Goal: Information Seeking & Learning: Learn about a topic

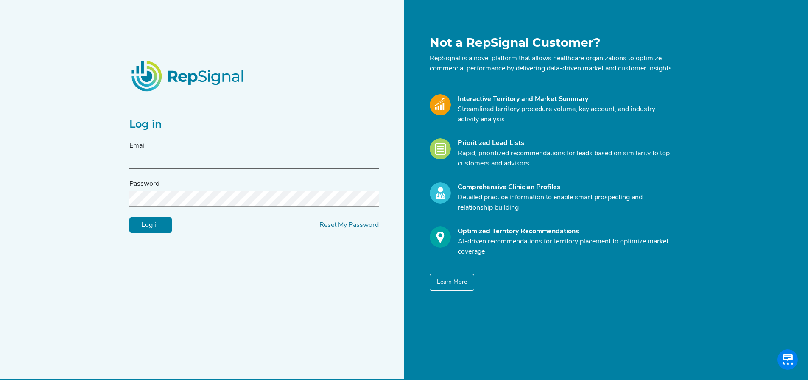
click at [226, 156] on div "Email" at bounding box center [253, 155] width 249 height 28
click at [226, 161] on input "text" at bounding box center [253, 161] width 249 height 16
type input "[EMAIL_ADDRESS][PERSON_NAME][DOMAIN_NAME]"
click at [129, 217] on input "Log in" at bounding box center [150, 225] width 42 height 16
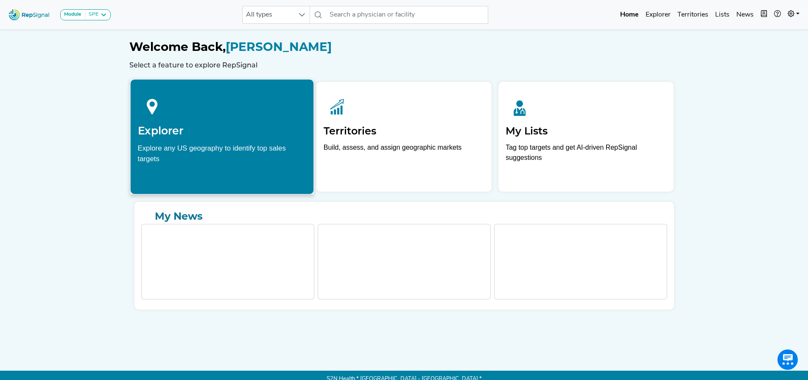
click at [168, 163] on div "Explore any US geography to identify top sales targets" at bounding box center [221, 152] width 169 height 21
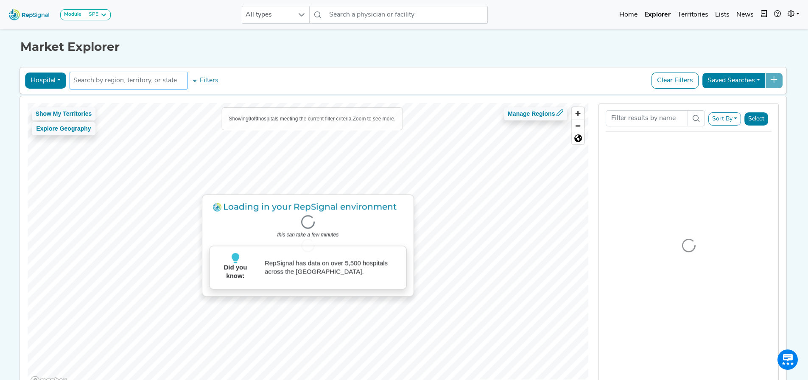
click at [139, 79] on input "text" at bounding box center [128, 80] width 110 height 10
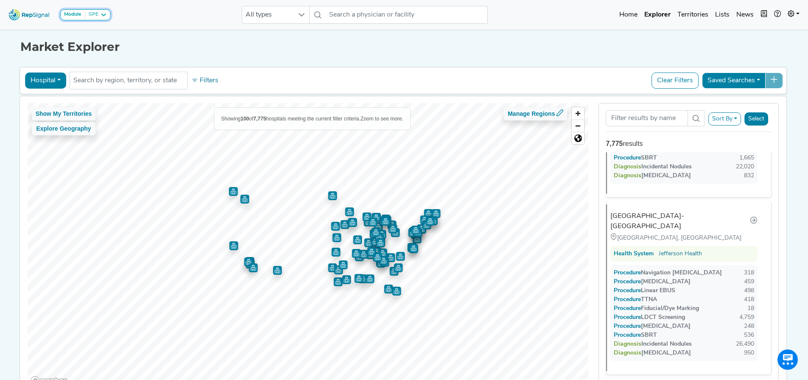
click at [105, 17] on icon at bounding box center [103, 14] width 7 height 7
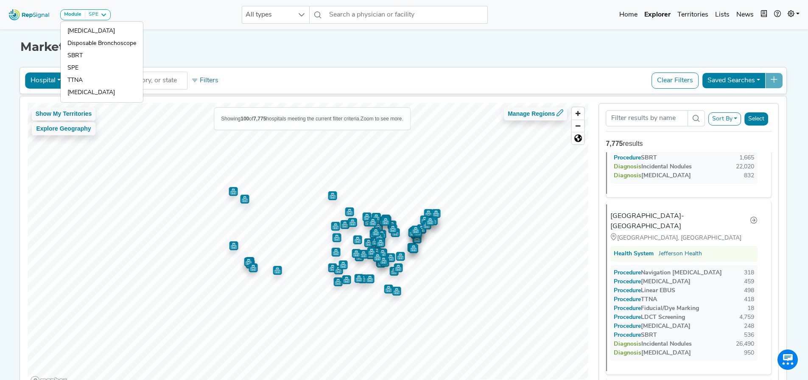
click at [142, 15] on div "Module SPE Bronchoscopy Disposable Bronchoscope SBRT SPE TTNA Thoracic Surgery …" at bounding box center [404, 14] width 808 height 22
click at [745, 80] on button "Saved Searches" at bounding box center [734, 81] width 64 height 16
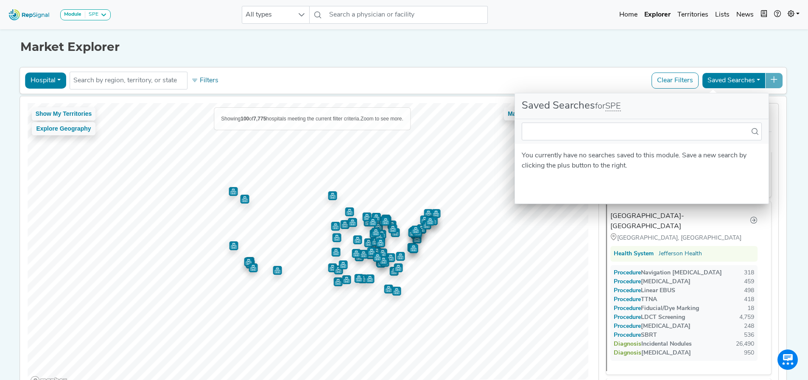
click at [612, 59] on div "Market Explorer Hospital Physician Hospital ASC Office Health System No results…" at bounding box center [404, 211] width 560 height 368
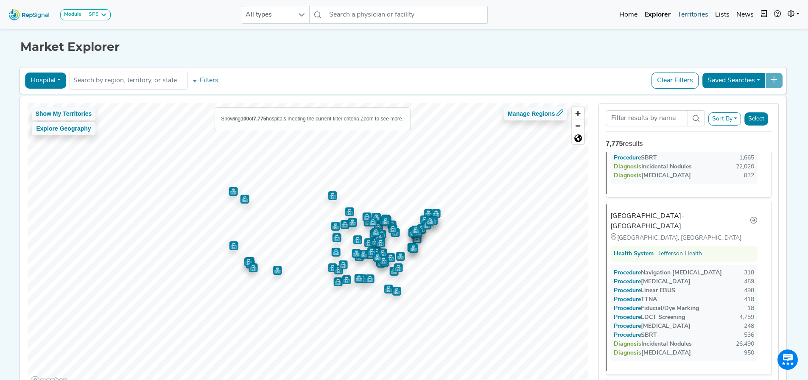
click at [688, 13] on link "Territories" at bounding box center [693, 14] width 38 height 17
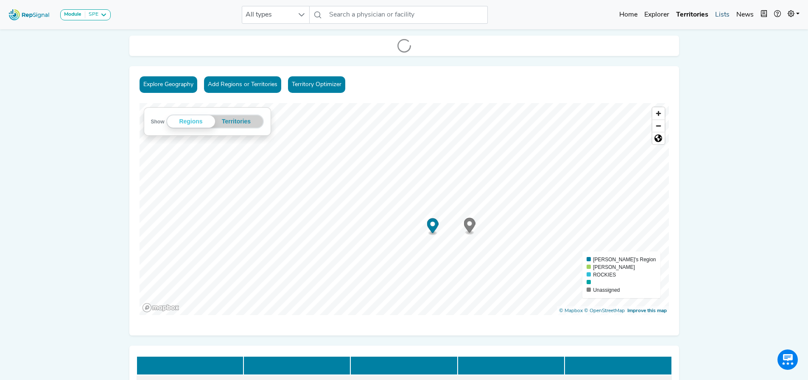
click at [720, 13] on link "Lists" at bounding box center [722, 14] width 21 height 17
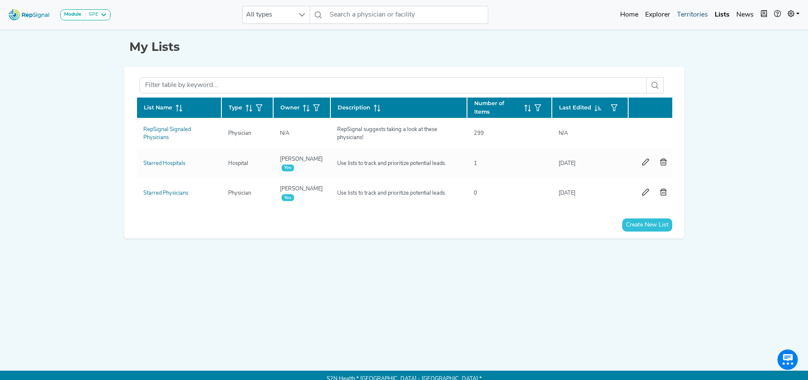
click at [694, 14] on link "Territories" at bounding box center [692, 14] width 38 height 17
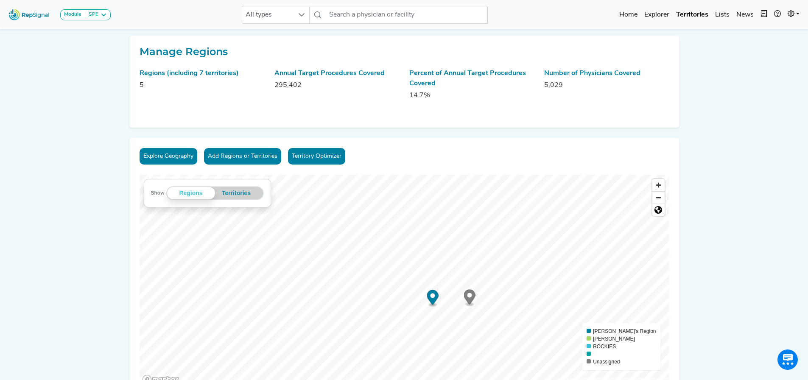
scroll to position [297, 0]
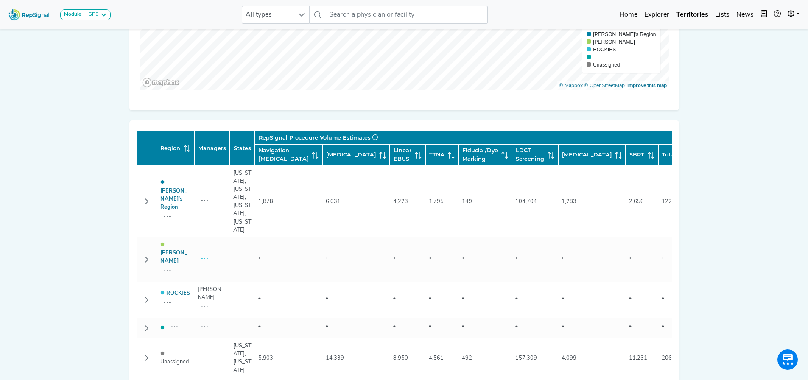
click at [207, 256] on icon "button" at bounding box center [204, 259] width 6 height 6
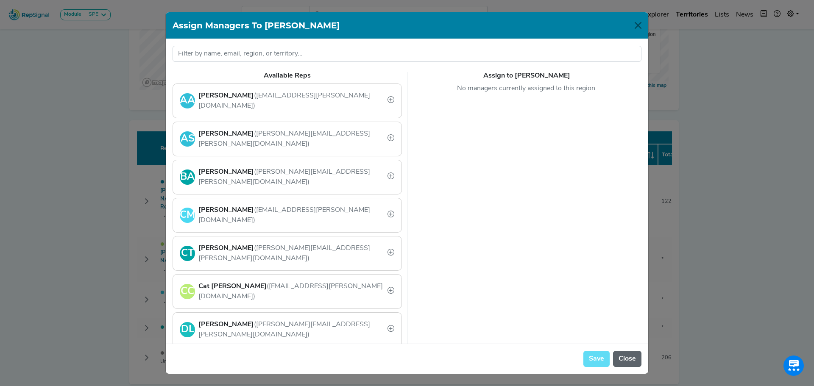
click at [629, 357] on button "Close" at bounding box center [627, 359] width 28 height 16
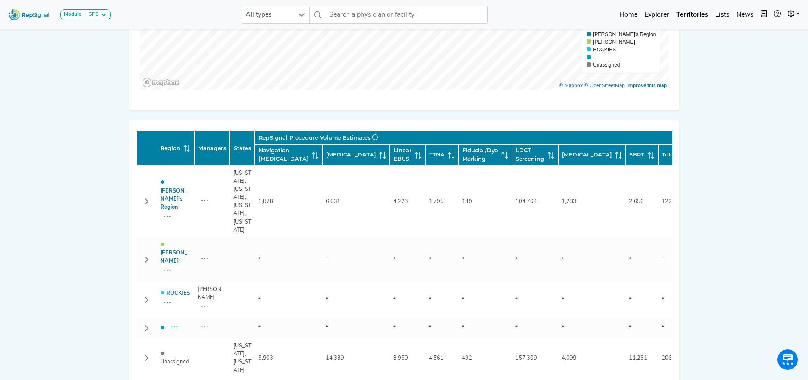
click at [175, 324] on icon "button" at bounding box center [174, 327] width 6 height 6
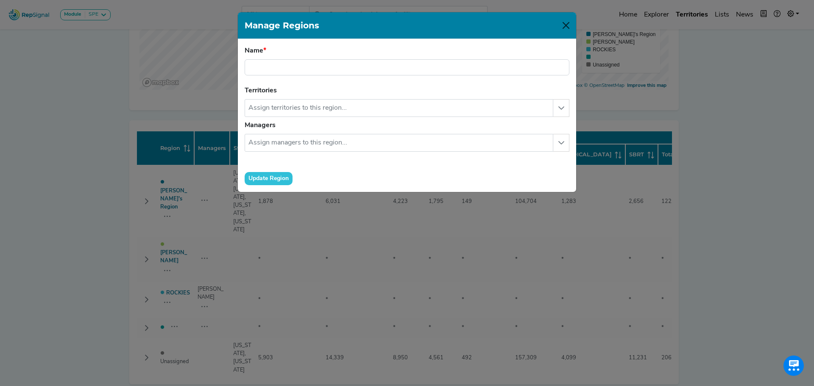
click at [561, 23] on div "Manage Regions" at bounding box center [407, 25] width 338 height 27
click at [564, 23] on button "Close" at bounding box center [566, 26] width 14 height 14
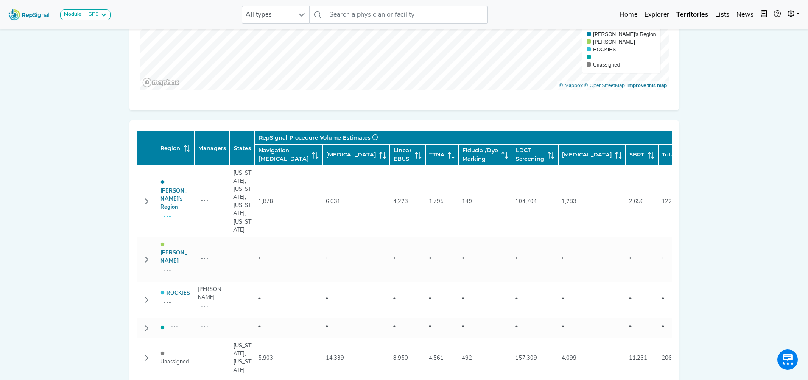
click at [149, 203] on icon "Row Collapsed" at bounding box center [146, 201] width 7 height 7
click at [166, 214] on icon "button" at bounding box center [167, 217] width 6 height 6
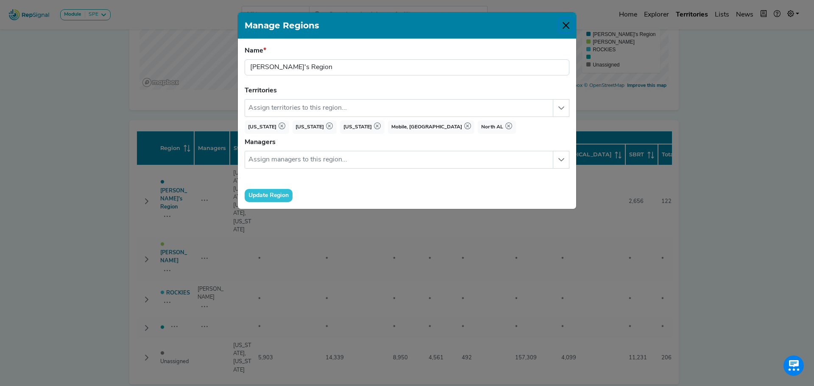
click at [567, 26] on button "Close" at bounding box center [566, 26] width 14 height 14
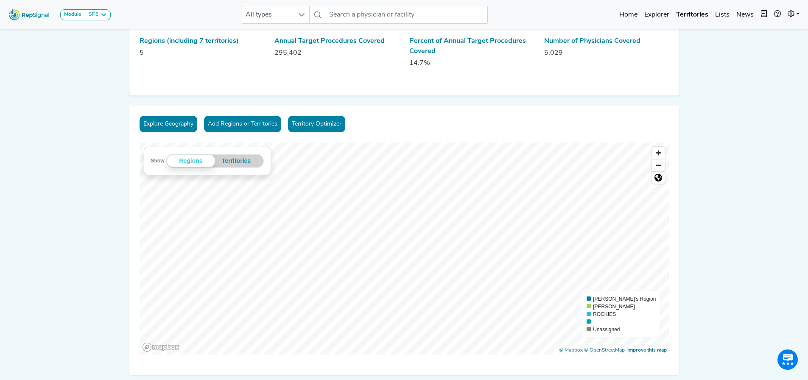
scroll to position [0, 0]
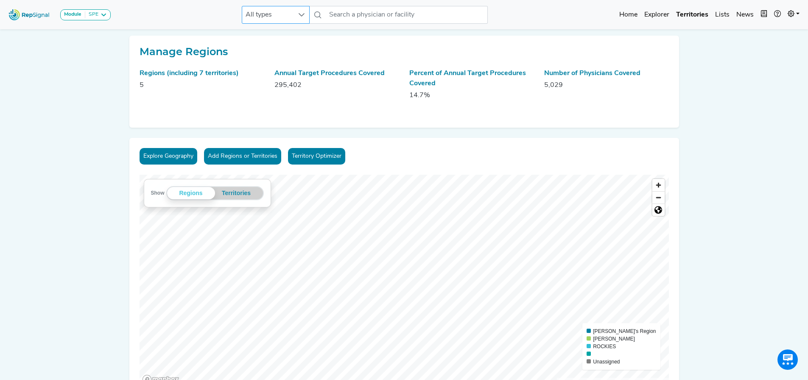
click at [296, 12] on div at bounding box center [301, 14] width 16 height 17
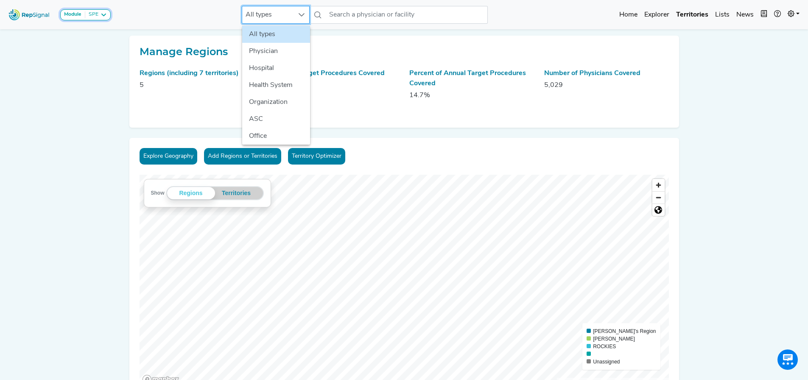
click at [104, 17] on icon at bounding box center [103, 14] width 7 height 7
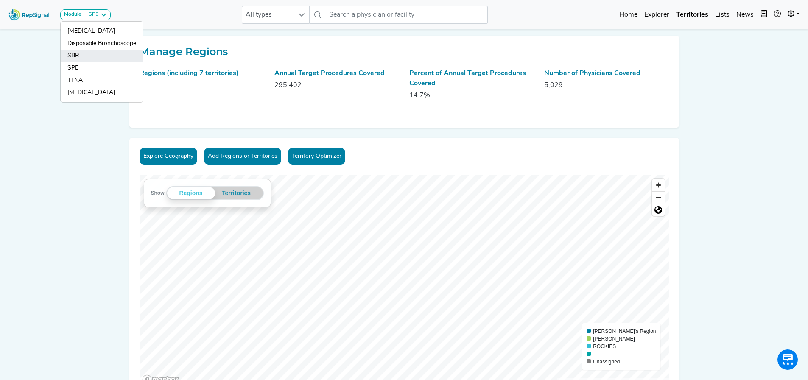
click at [83, 56] on link "SBRT" at bounding box center [102, 56] width 82 height 12
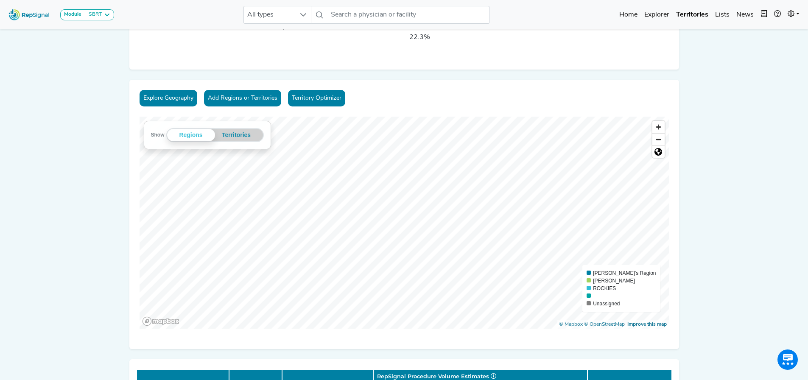
scroll to position [0, 0]
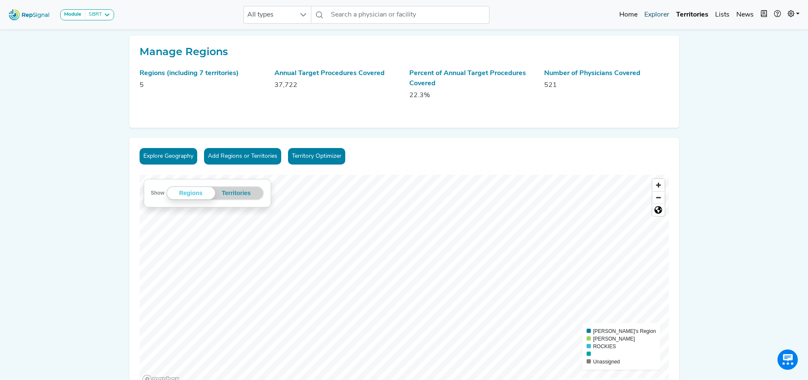
click at [659, 14] on link "Explorer" at bounding box center [657, 14] width 32 height 17
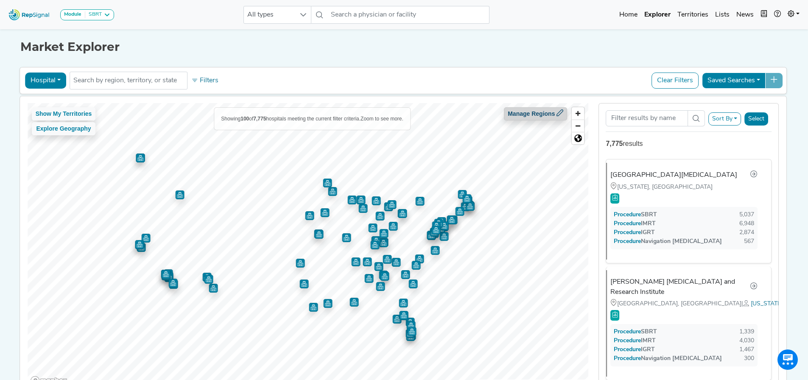
click at [554, 113] on button "Manage Regions" at bounding box center [535, 113] width 63 height 13
click at [120, 81] on input "text" at bounding box center [128, 80] width 110 height 10
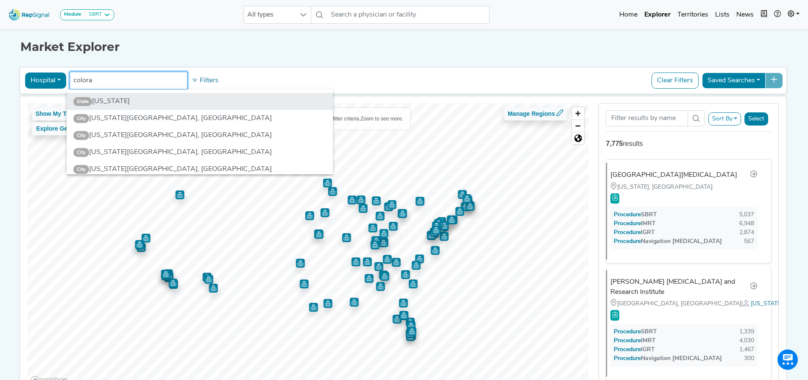
type input "colora"
click at [106, 99] on li "State Colorado" at bounding box center [200, 101] width 266 height 17
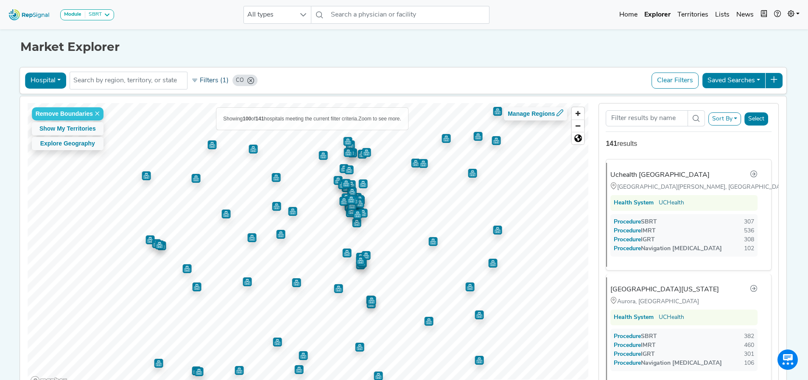
click at [211, 78] on button "Filters (1)" at bounding box center [210, 80] width 42 height 14
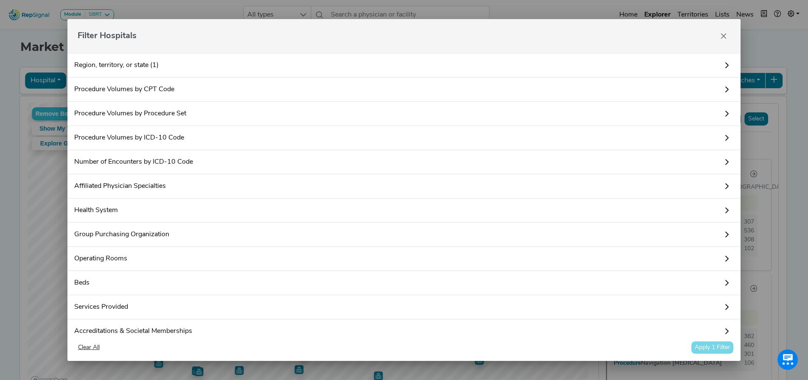
click at [723, 89] on icon at bounding box center [726, 89] width 7 height 7
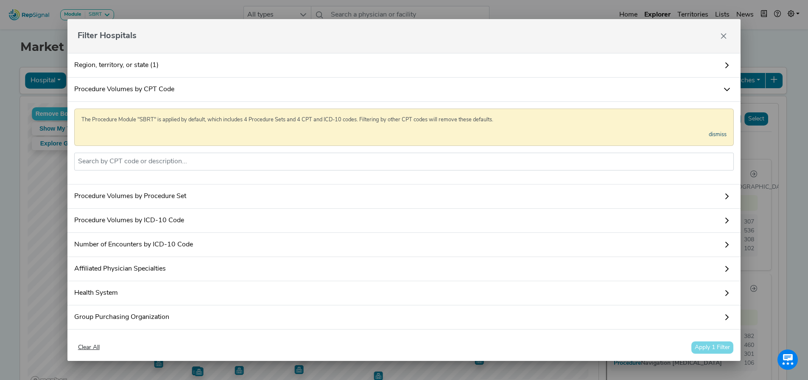
click at [713, 133] on link "dismiss" at bounding box center [718, 135] width 18 height 8
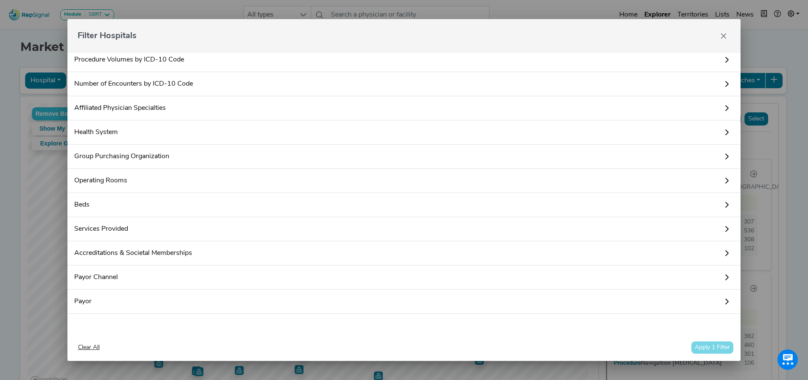
scroll to position [57, 0]
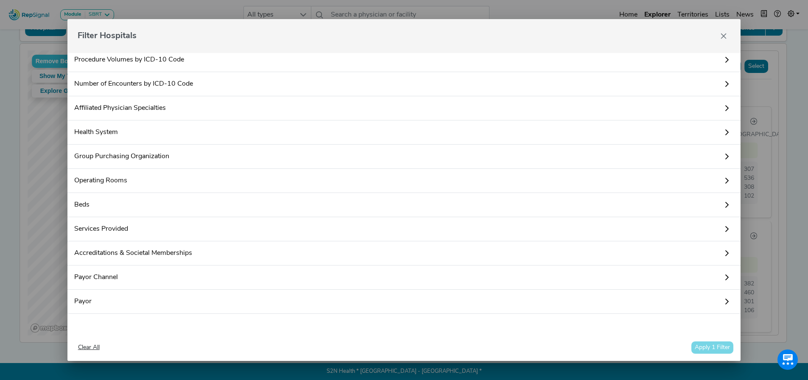
click at [723, 229] on icon at bounding box center [726, 229] width 7 height 7
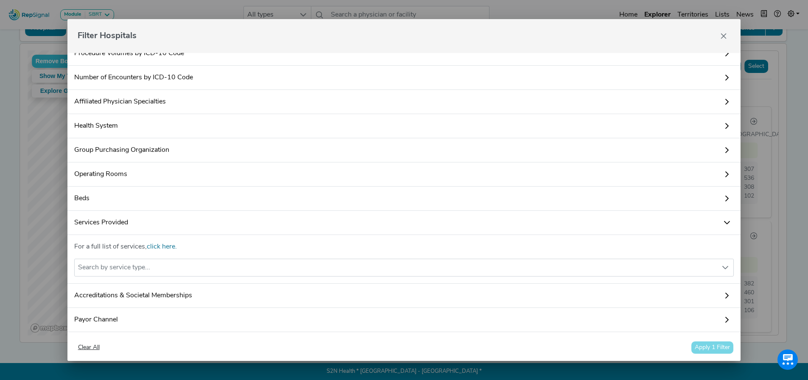
click at [723, 226] on icon at bounding box center [726, 222] width 7 height 7
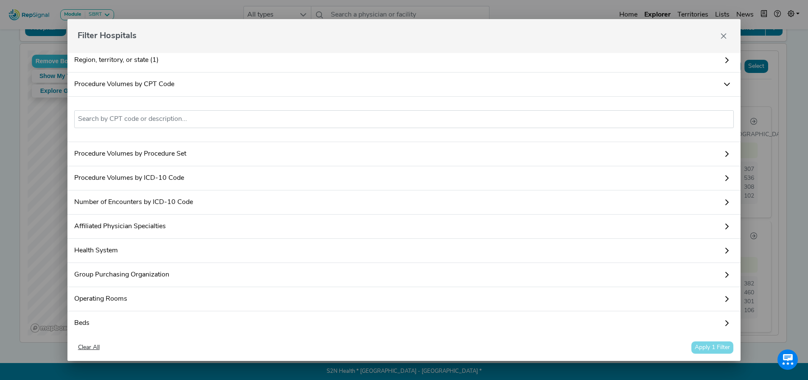
scroll to position [3, 0]
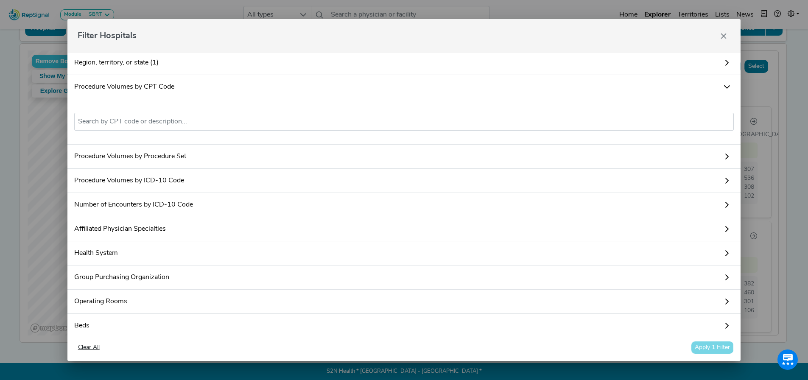
click at [170, 188] on link "Procedure Volumes by ICD-10 Code" at bounding box center [403, 181] width 673 height 24
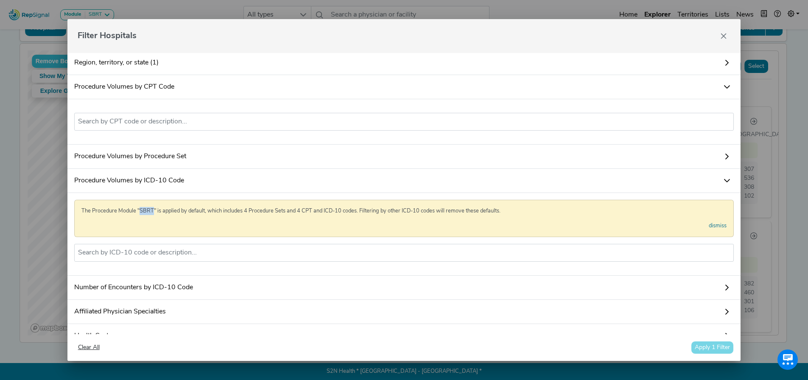
drag, startPoint x: 152, startPoint y: 215, endPoint x: 140, endPoint y: 217, distance: 11.9
click at [140, 215] on p "The Procedure Module "SBRT" is applied by default, which includes 4 Procedure S…" at bounding box center [403, 211] width 645 height 8
copy p "SBRT"
click at [143, 258] on input "text" at bounding box center [404, 253] width 652 height 10
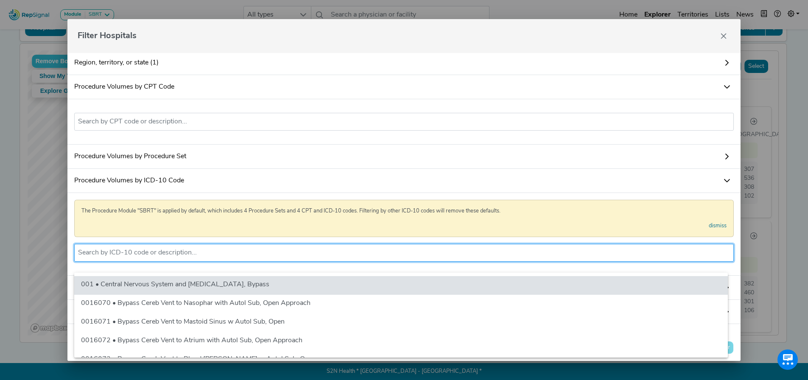
paste input "SBRT"
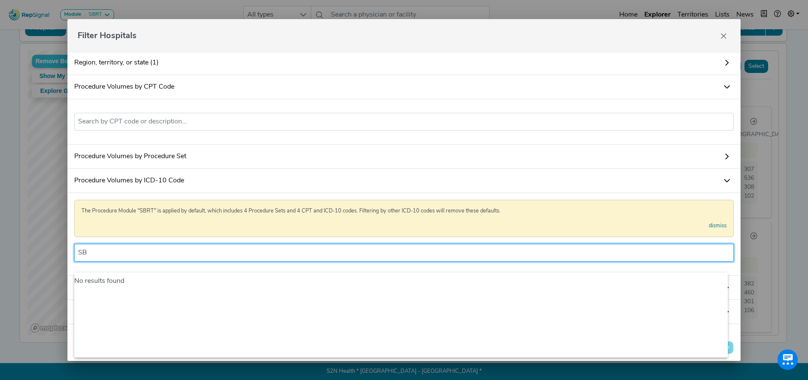
type input "S"
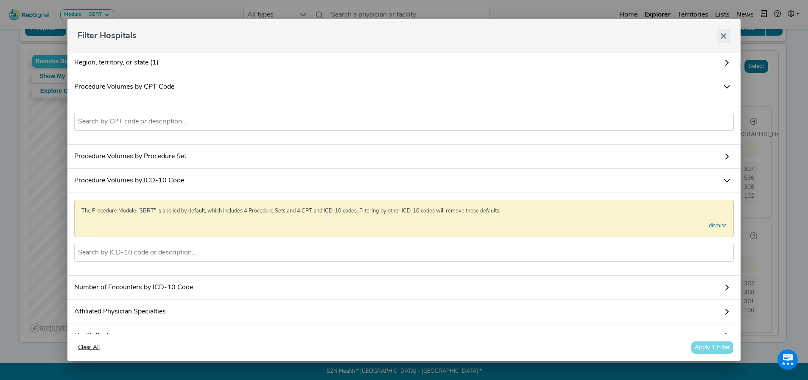
click at [723, 36] on icon "Close" at bounding box center [724, 37] width 6 height 6
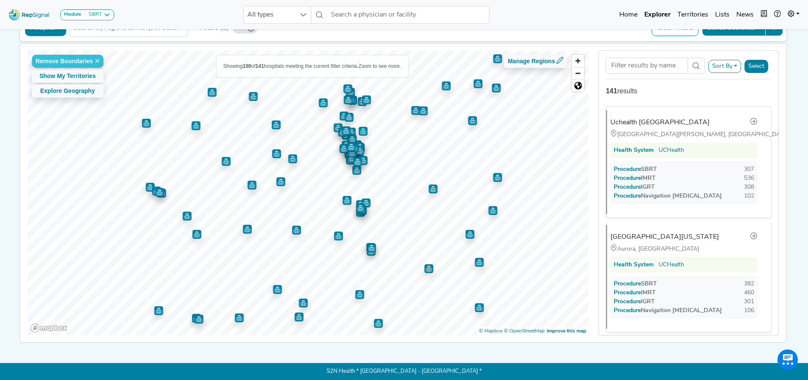
click at [730, 61] on button "Sort By" at bounding box center [724, 66] width 33 height 13
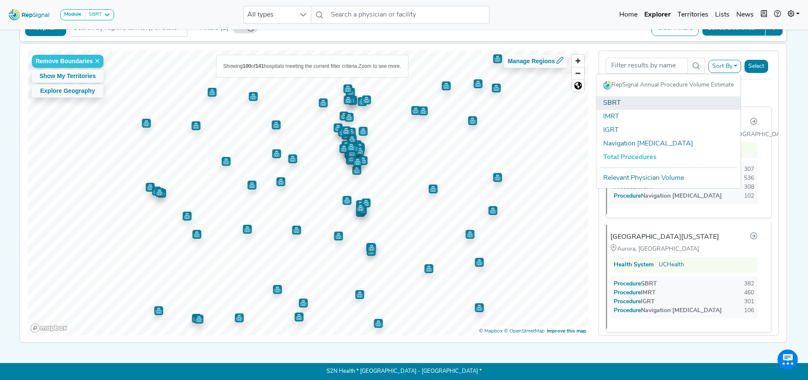
click at [610, 100] on link "SBRT" at bounding box center [668, 103] width 144 height 14
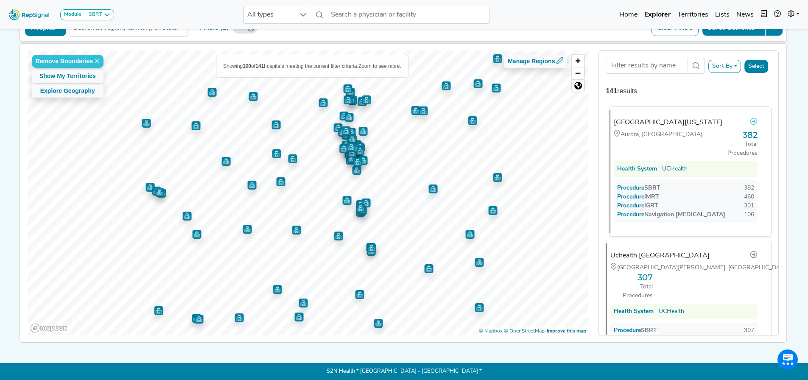
click at [750, 118] on icon at bounding box center [753, 121] width 7 height 7
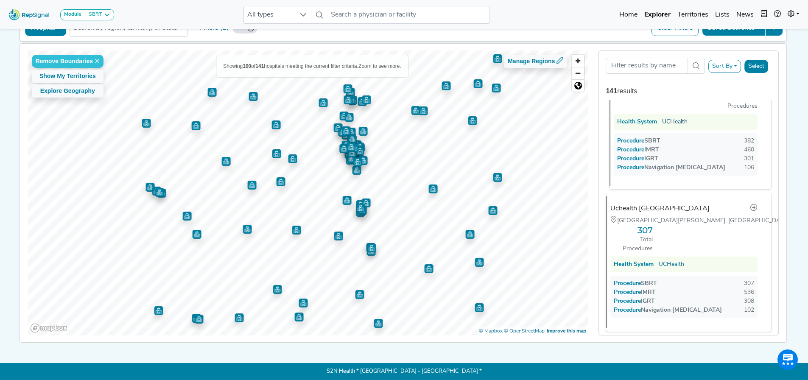
scroll to position [0, 0]
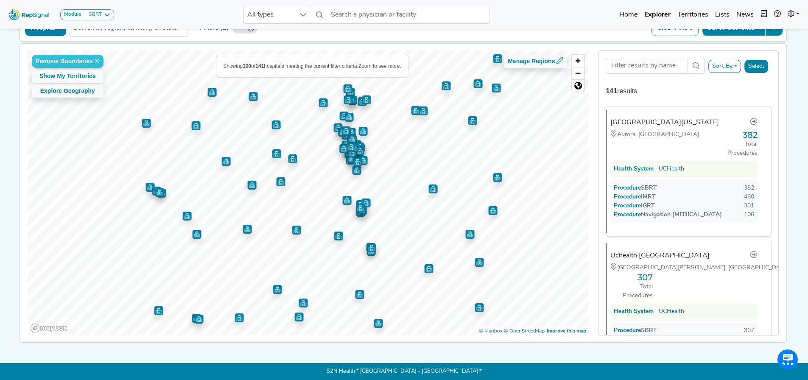
click at [734, 61] on button "Sort By" at bounding box center [724, 66] width 33 height 13
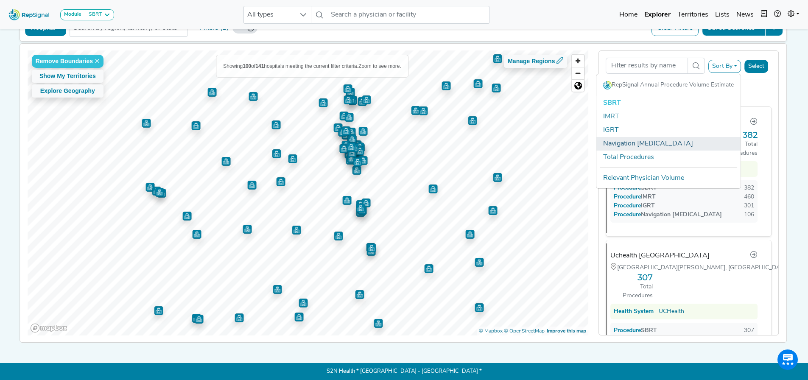
click at [668, 139] on link "Navigation [MEDICAL_DATA]" at bounding box center [668, 144] width 144 height 14
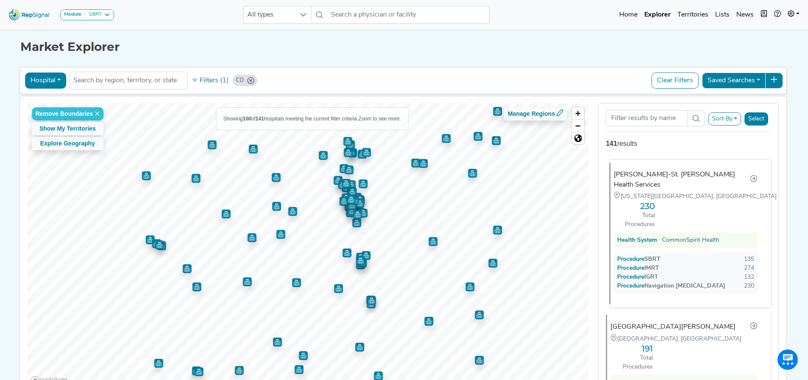
click at [634, 256] on span "Procedure" at bounding box center [635, 259] width 19 height 6
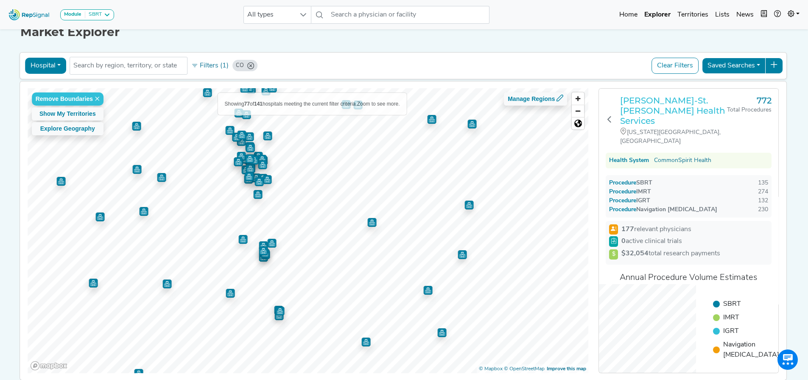
click at [680, 98] on h3 "[PERSON_NAME]-St. [PERSON_NAME] Health Services" at bounding box center [673, 110] width 107 height 31
click at [204, 63] on button "Filters (1)" at bounding box center [210, 66] width 42 height 14
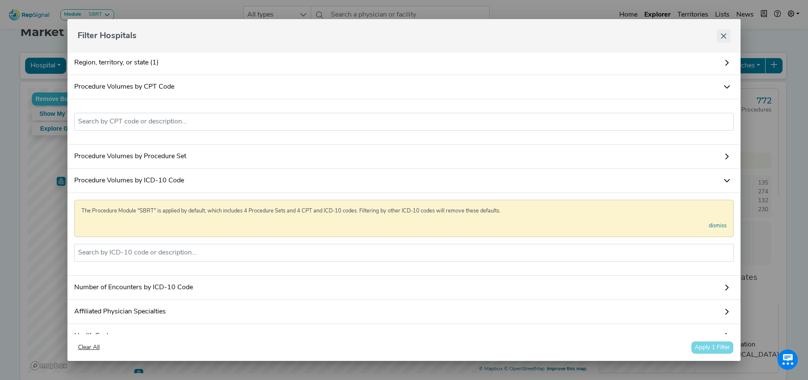
click at [722, 40] on button "Close" at bounding box center [724, 36] width 14 height 14
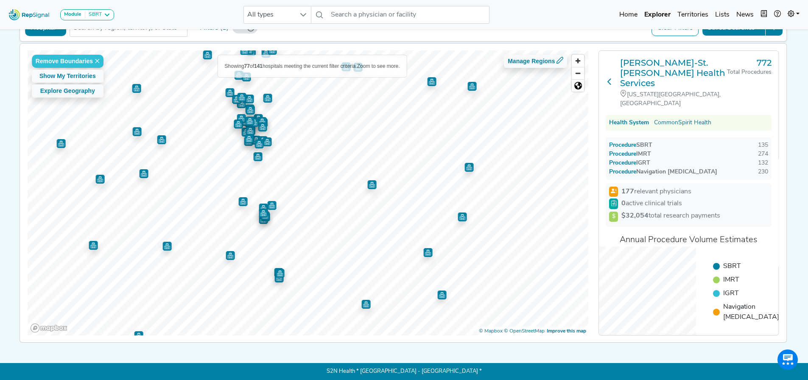
click at [611, 78] on icon at bounding box center [609, 81] width 7 height 7
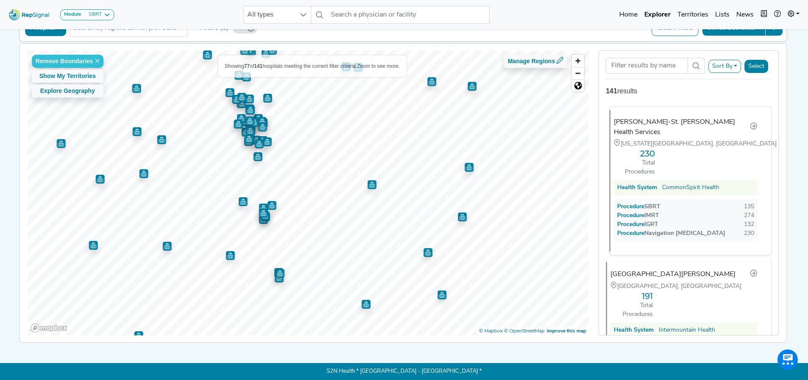
click at [657, 202] on div "Procedure SBRT" at bounding box center [638, 206] width 43 height 9
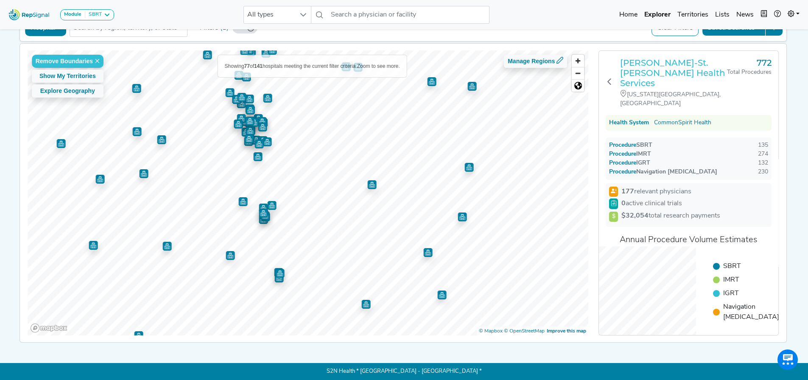
click at [666, 58] on h3 "[PERSON_NAME]-St. [PERSON_NAME] Health Services" at bounding box center [673, 73] width 107 height 31
click at [643, 63] on h3 "[PERSON_NAME]-St. [PERSON_NAME] Health Services" at bounding box center [673, 73] width 107 height 31
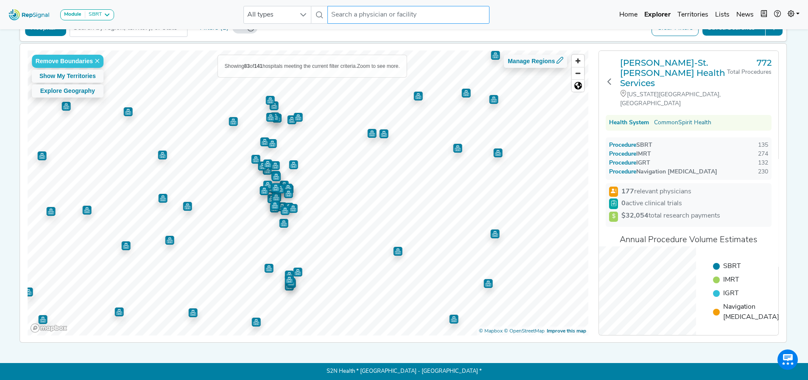
click at [363, 13] on input "text" at bounding box center [408, 15] width 162 height 18
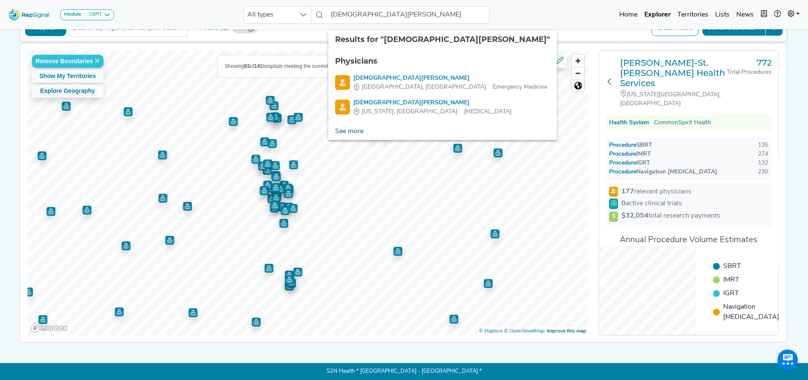
click at [355, 124] on link "See more" at bounding box center [349, 131] width 42 height 17
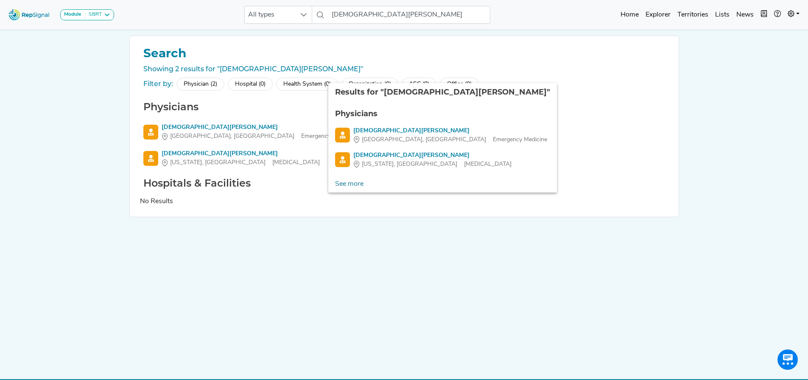
click at [104, 262] on div "Module SBRT Bronchoscopy Disposable Bronchoscope SBRT SPE TTNA Thoracic Surgery…" at bounding box center [404, 198] width 808 height 396
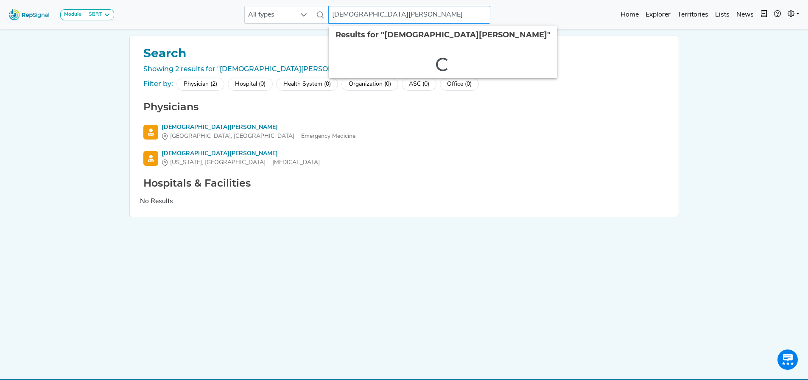
drag, startPoint x: 346, startPoint y: 15, endPoint x: 327, endPoint y: 14, distance: 19.5
click at [327, 14] on div "All types kristen marks 2 results are available" at bounding box center [367, 15] width 246 height 18
type input "jennifer marks"
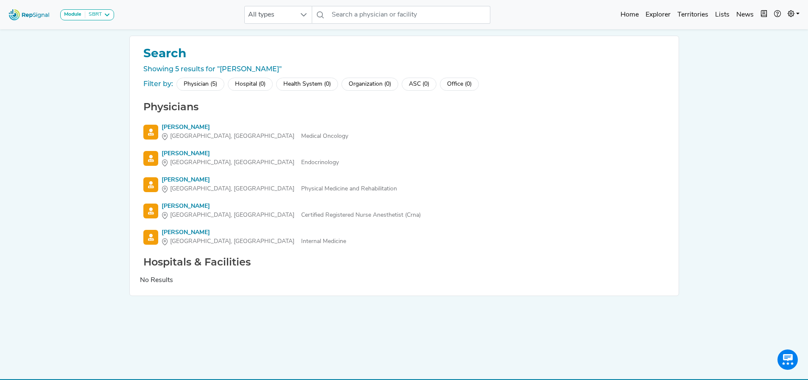
click at [201, 84] on div "Physician (5)" at bounding box center [200, 84] width 48 height 13
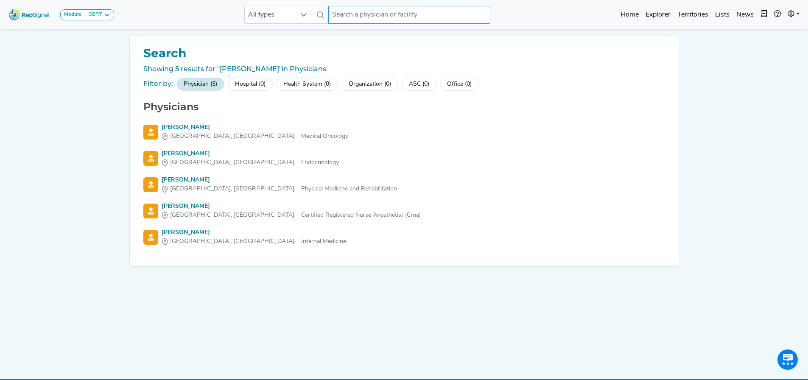
click at [402, 14] on input "text" at bounding box center [409, 15] width 162 height 18
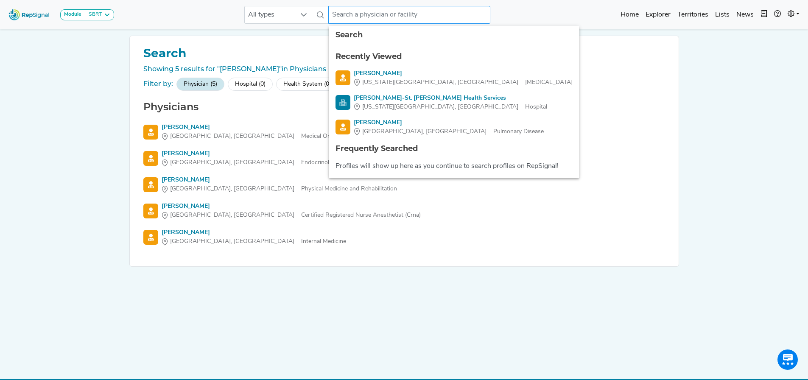
paste input "Jenifer Marks"
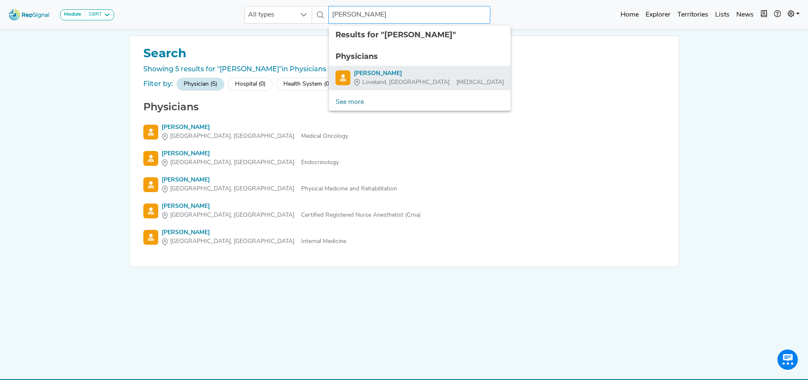
type input "Jenifer Marks"
click at [380, 71] on div "Jenifer Marks" at bounding box center [429, 73] width 150 height 9
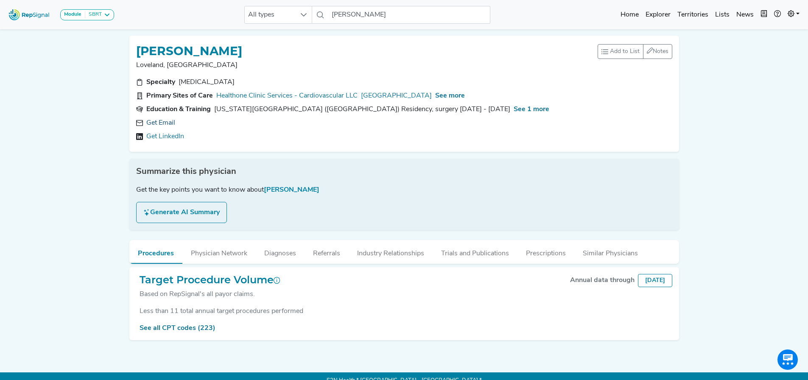
click at [164, 119] on link "Get Email" at bounding box center [160, 123] width 29 height 10
drag, startPoint x: 238, startPoint y: 45, endPoint x: 137, endPoint y: 39, distance: 102.0
click at [137, 39] on div "JENIFER MARKS Loveland, CO Add to List Recent Lists: Starred Physicians Create …" at bounding box center [404, 94] width 550 height 116
copy h1 "JENIFER MARKS"
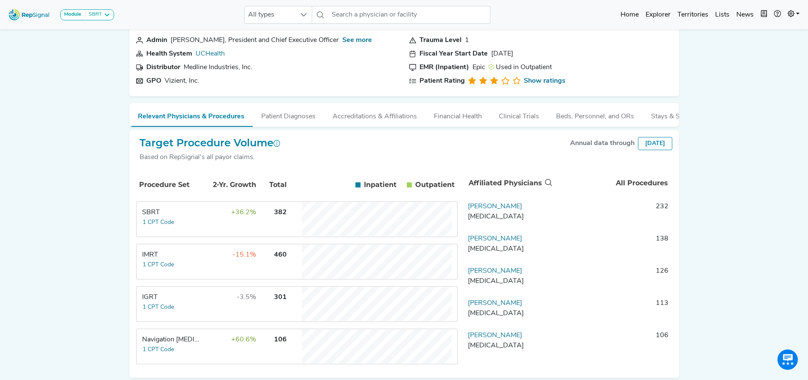
scroll to position [42, 0]
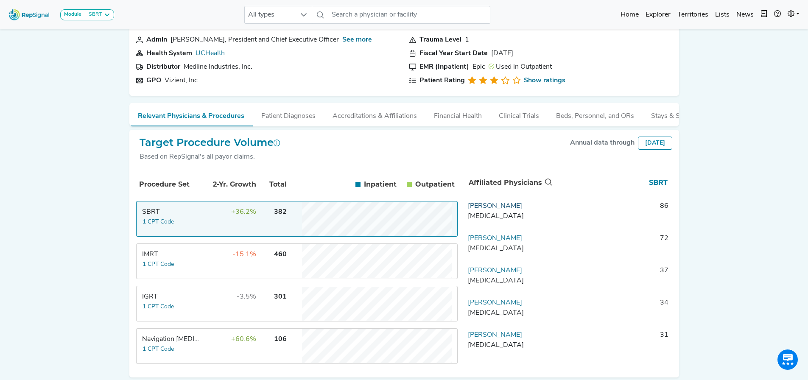
click at [503, 209] on link "Ryan Lanning" at bounding box center [495, 206] width 54 height 7
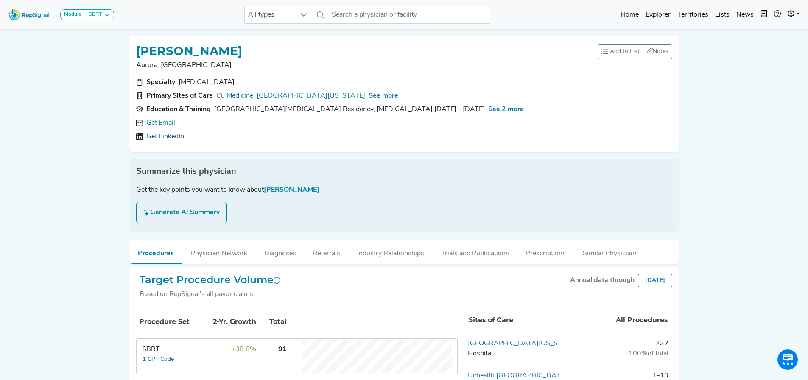
click at [170, 135] on link "Get LinkedIn" at bounding box center [165, 136] width 38 height 10
drag, startPoint x: 250, startPoint y: 52, endPoint x: 154, endPoint y: 39, distance: 97.1
click at [136, 39] on div "RYAN LANNING Aurora, CO Add to List Recent Lists: Starred Physicians Create New…" at bounding box center [404, 94] width 550 height 116
copy h1 "RYAN LANNING"
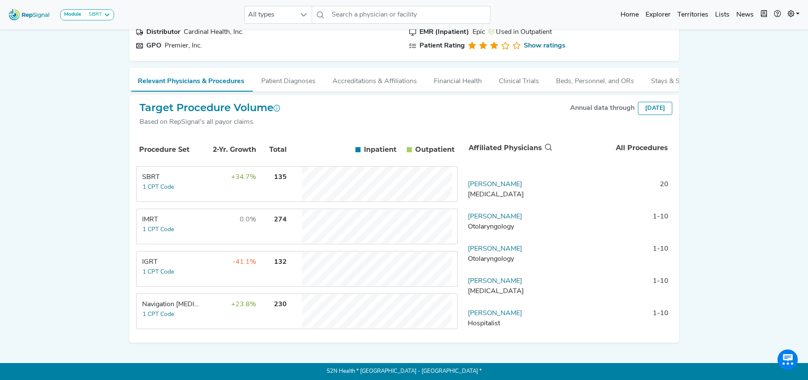
scroll to position [254, 0]
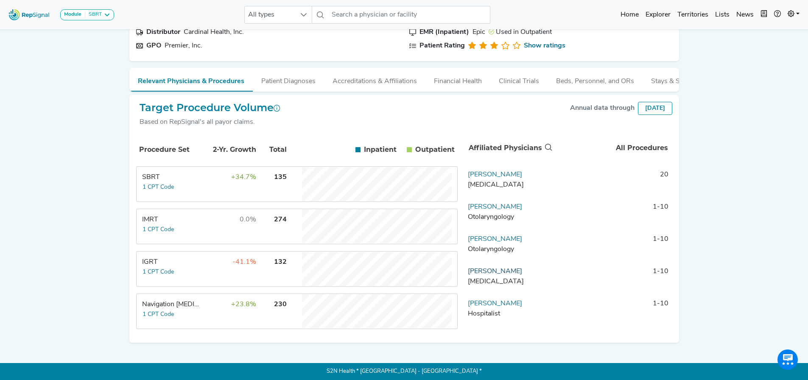
click at [494, 269] on link "Richard Miller" at bounding box center [495, 271] width 54 height 7
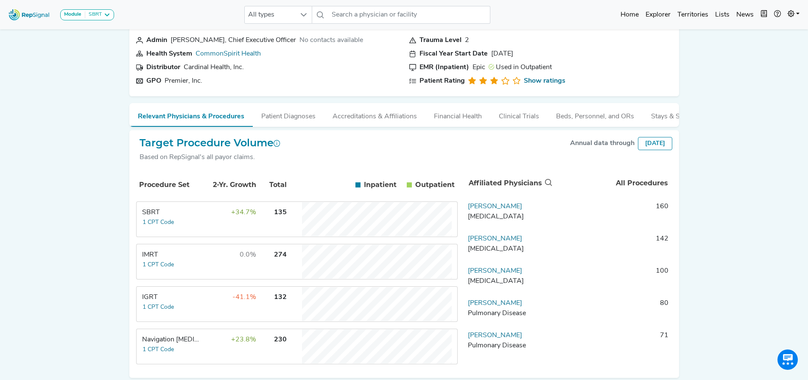
scroll to position [84, 0]
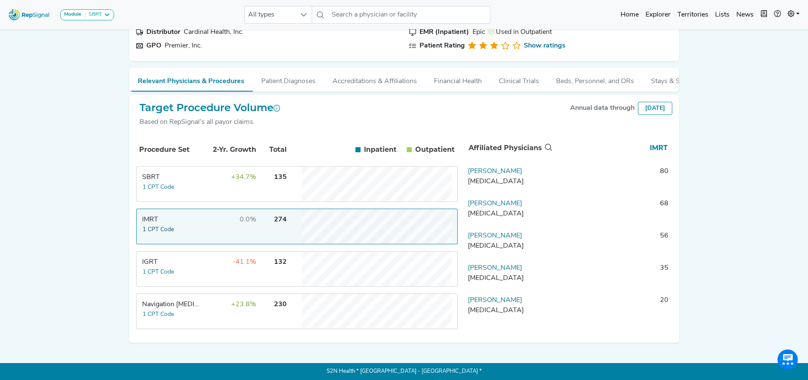
click at [156, 227] on button "1 CPT Code" at bounding box center [158, 230] width 32 height 10
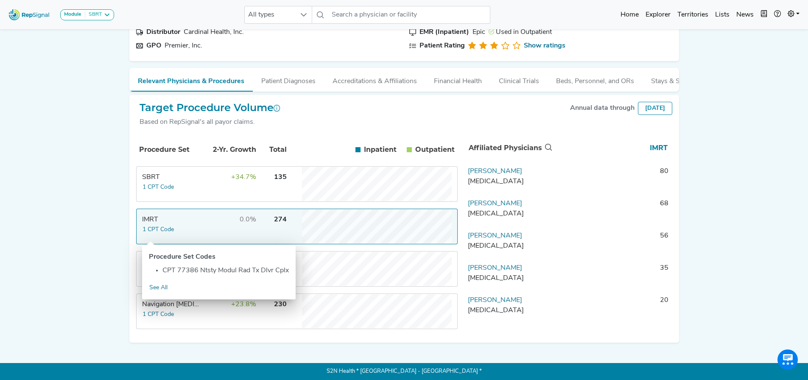
click at [154, 217] on div "IMRT" at bounding box center [171, 220] width 58 height 10
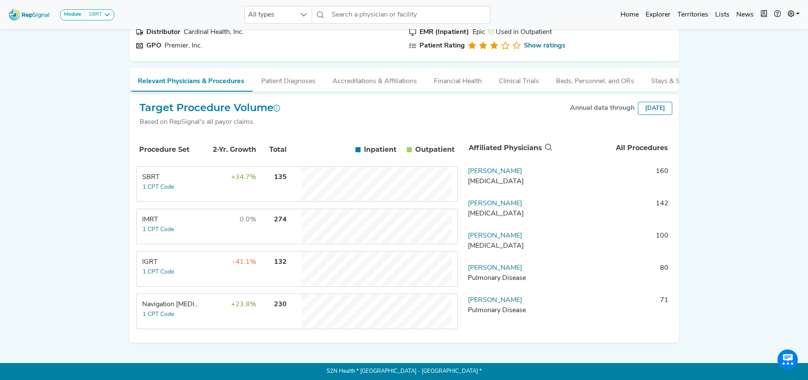
click at [152, 261] on div "IGRT" at bounding box center [171, 262] width 58 height 10
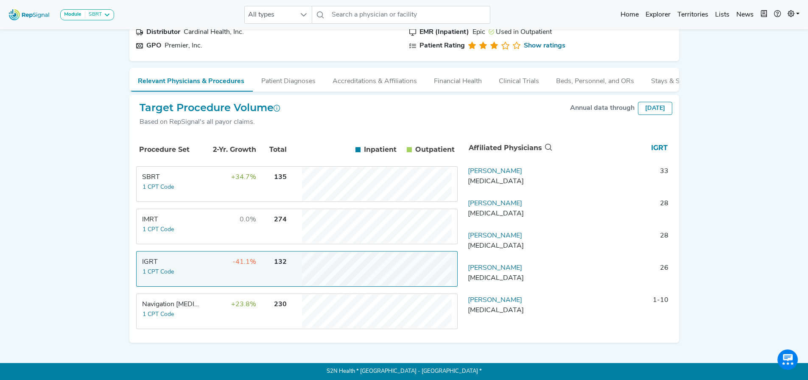
click at [170, 176] on div "SBRT" at bounding box center [171, 177] width 58 height 10
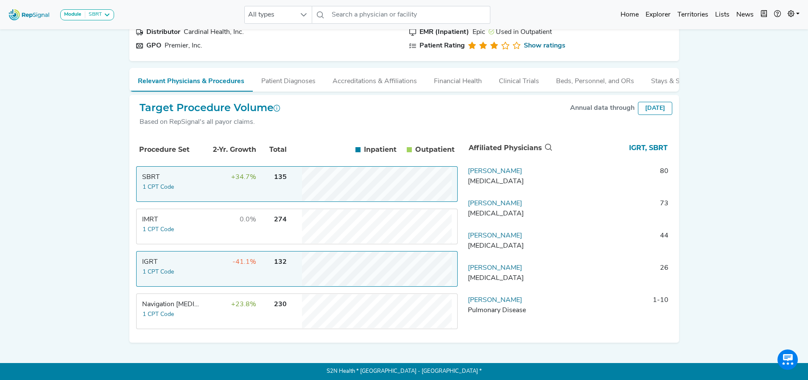
scroll to position [0, 0]
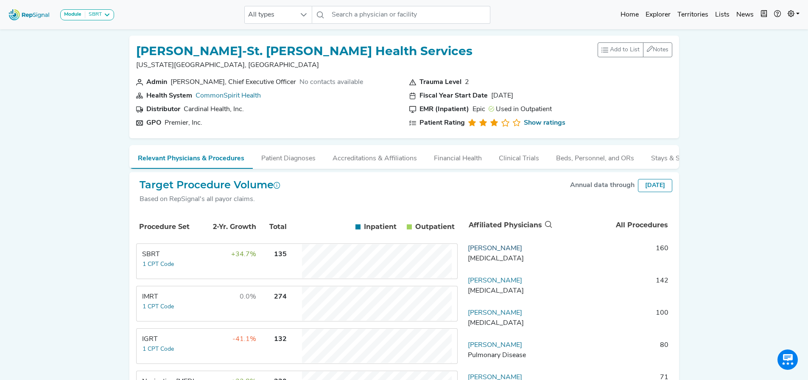
click at [489, 252] on link "[PERSON_NAME]" at bounding box center [495, 248] width 54 height 7
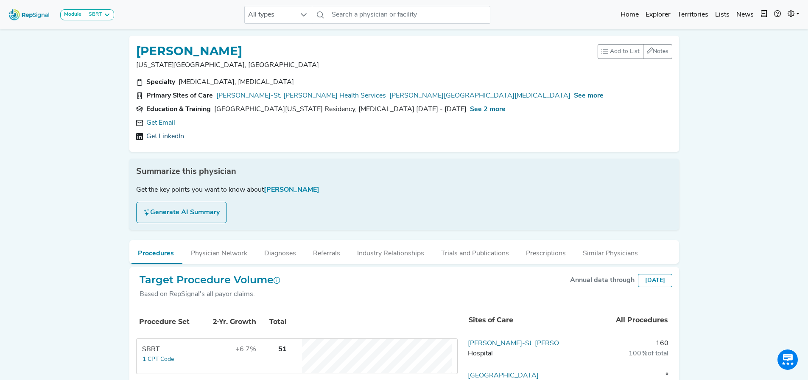
click at [179, 137] on link "Get LinkedIn" at bounding box center [165, 136] width 38 height 10
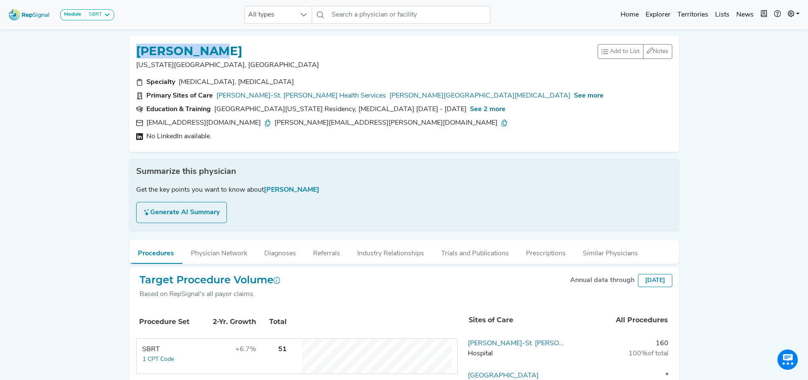
drag, startPoint x: 234, startPoint y: 49, endPoint x: 138, endPoint y: 46, distance: 95.9
click at [138, 46] on div "ALAN MONROE" at bounding box center [366, 50] width 461 height 16
copy h1 "ALAN MONROE"
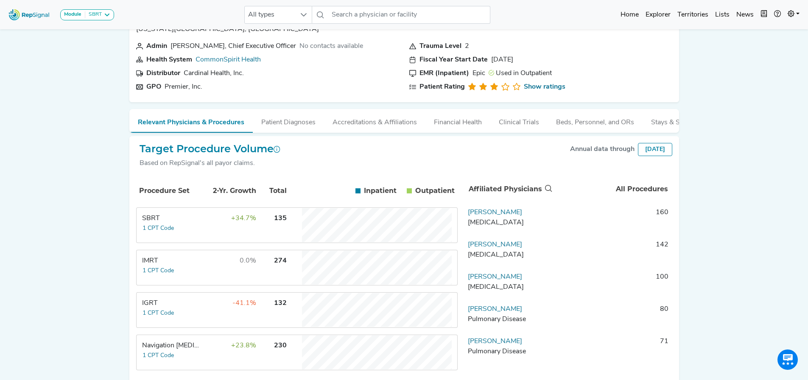
scroll to position [84, 0]
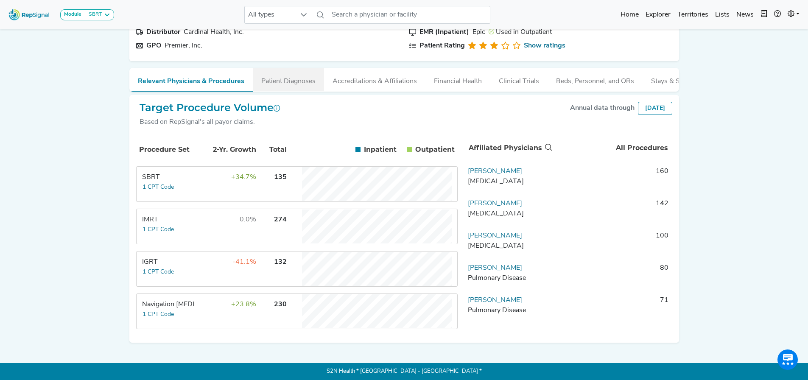
click at [285, 75] on button "Patient Diagnoses" at bounding box center [288, 79] width 71 height 23
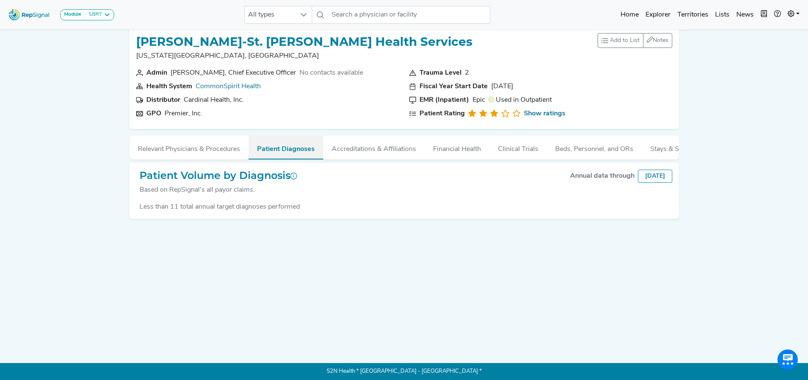
scroll to position [14, 0]
click at [365, 143] on button "Accreditations & Affiliations" at bounding box center [373, 147] width 101 height 23
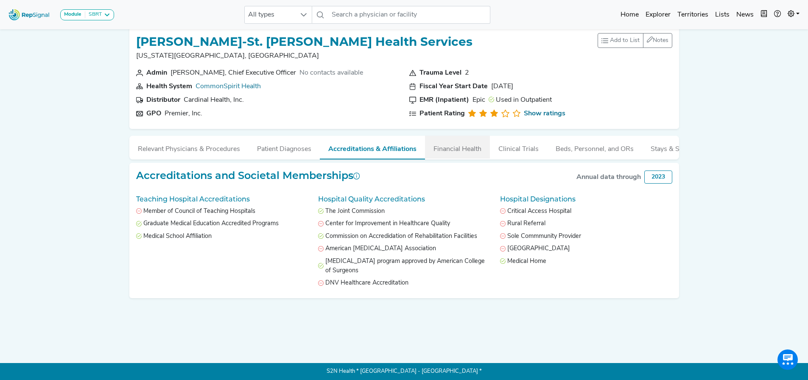
click at [457, 147] on button "Financial Health" at bounding box center [457, 147] width 65 height 23
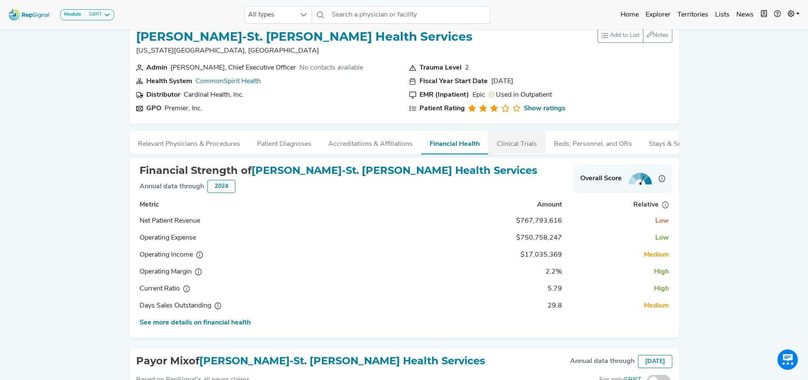
click at [500, 140] on button "Clinical Trials" at bounding box center [516, 142] width 57 height 23
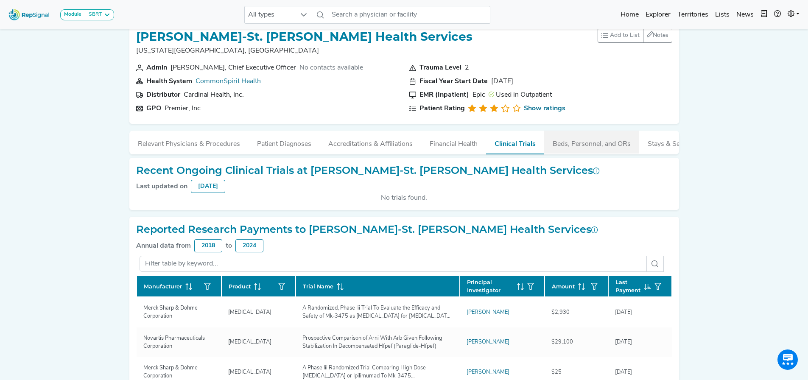
click at [569, 142] on button "Beds, Personnel, and ORs" at bounding box center [591, 142] width 95 height 23
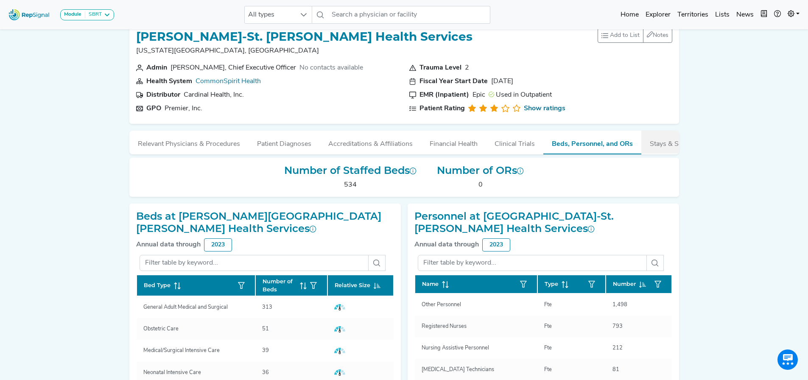
click at [672, 143] on button "Stays & Services" at bounding box center [674, 142] width 67 height 23
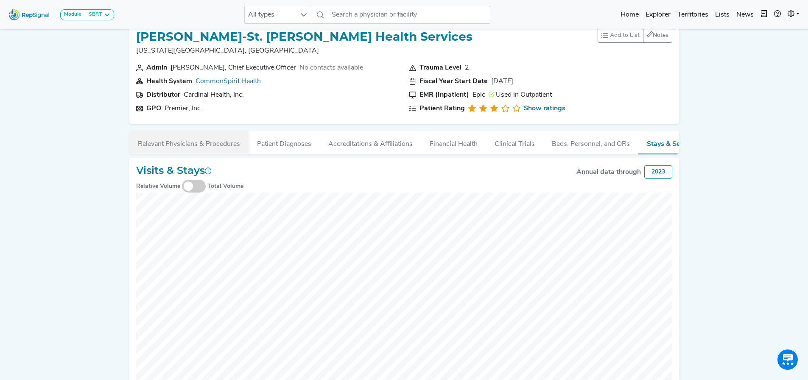
click at [187, 146] on button "Relevant Physicians & Procedures" at bounding box center [188, 142] width 119 height 23
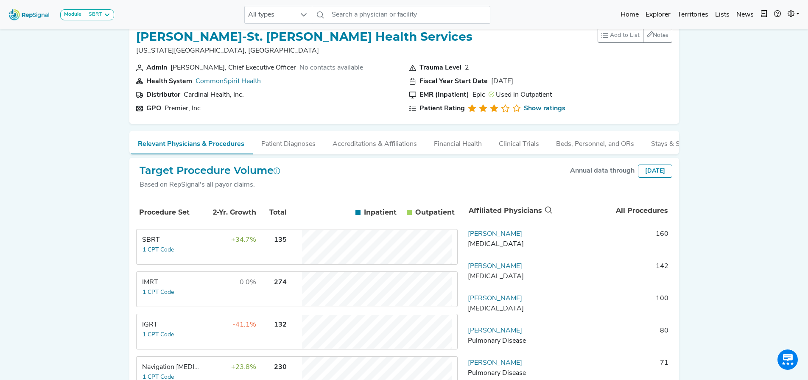
scroll to position [84, 0]
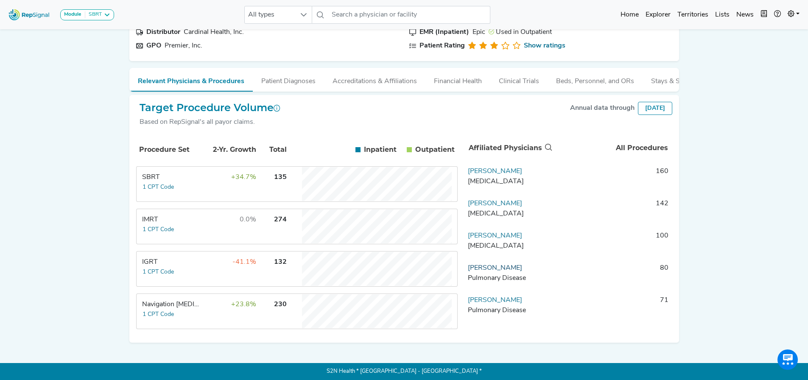
click at [505, 268] on link "[PERSON_NAME]" at bounding box center [495, 268] width 54 height 7
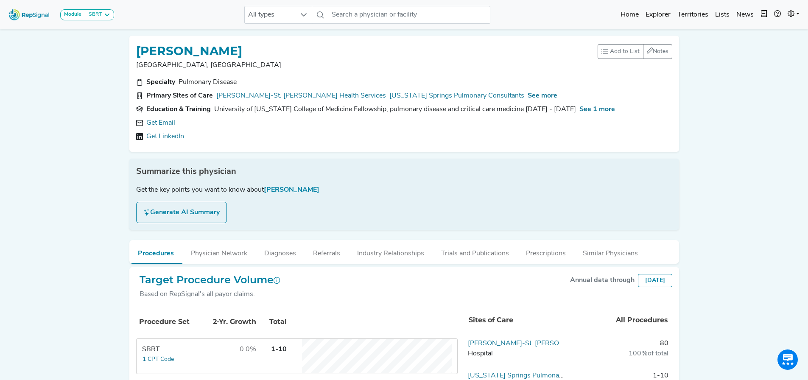
drag, startPoint x: 274, startPoint y: 50, endPoint x: 137, endPoint y: 42, distance: 137.2
click at [137, 42] on div "[PERSON_NAME] [GEOGRAPHIC_DATA], [GEOGRAPHIC_DATA] Add to List Recent Lists: St…" at bounding box center [404, 94] width 550 height 116
copy h1 "[PERSON_NAME]"
click at [173, 137] on link "Get LinkedIn" at bounding box center [165, 136] width 38 height 10
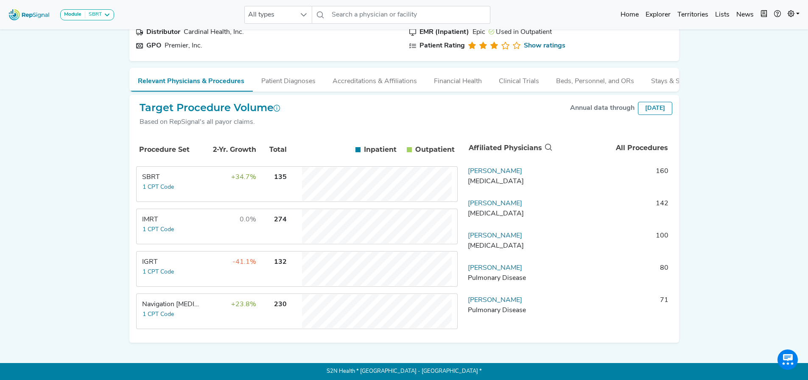
scroll to position [84, 0]
click at [494, 169] on link "[PERSON_NAME]" at bounding box center [495, 171] width 54 height 7
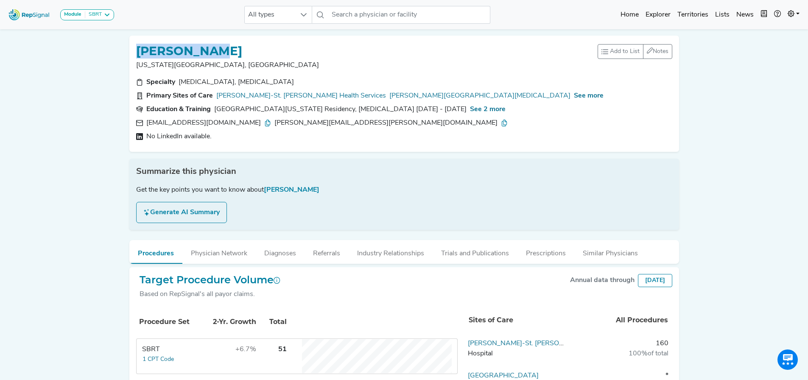
drag, startPoint x: 220, startPoint y: 48, endPoint x: 137, endPoint y: 45, distance: 82.3
click at [137, 45] on div "[PERSON_NAME]" at bounding box center [366, 50] width 461 height 16
copy h1 "[PERSON_NAME]"
